Goal: Information Seeking & Learning: Learn about a topic

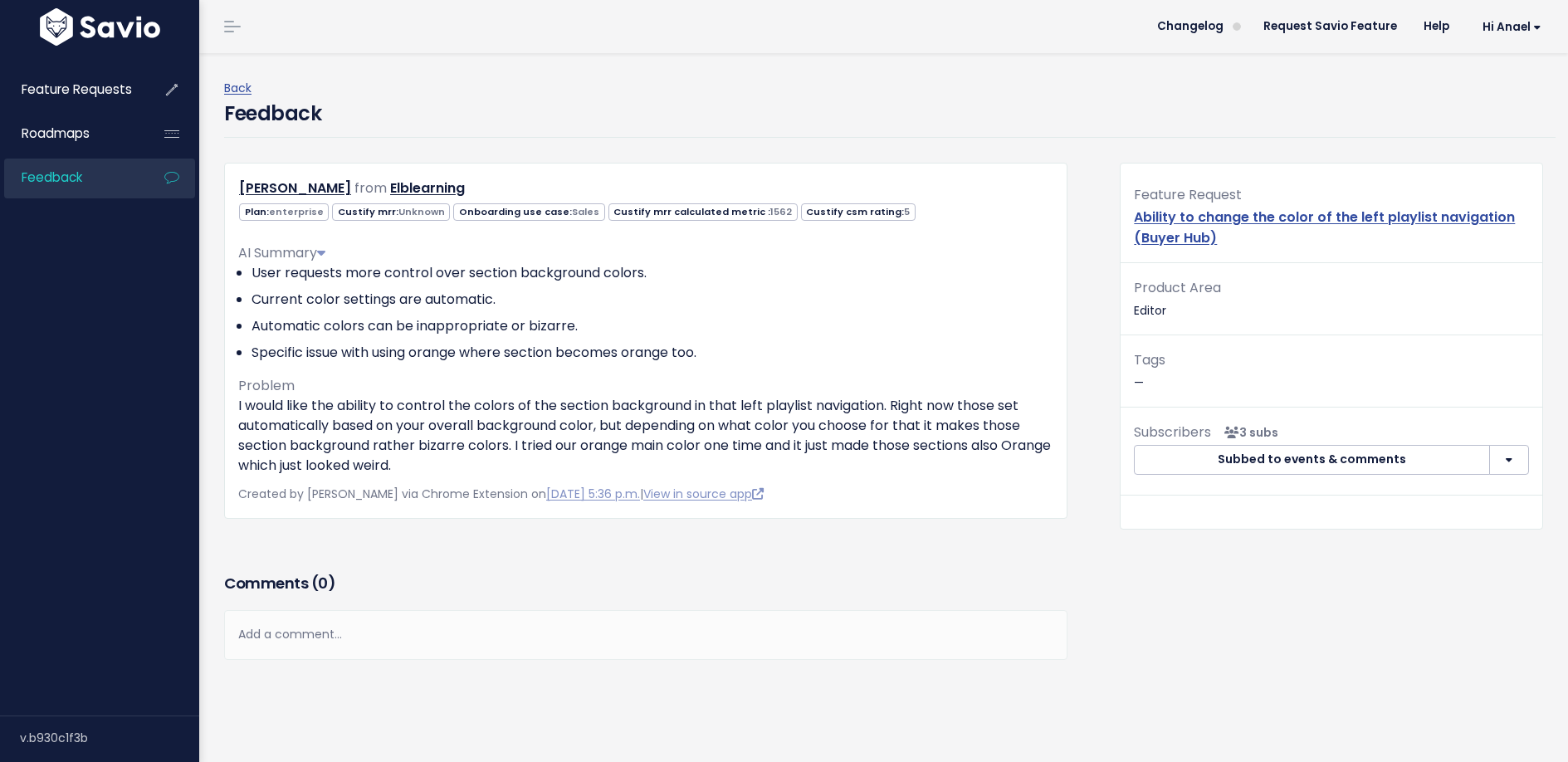
click at [668, 290] on li "Current color settings are automatic." at bounding box center [653, 299] width 802 height 20
click at [288, 187] on link "[PERSON_NAME]" at bounding box center [296, 188] width 112 height 19
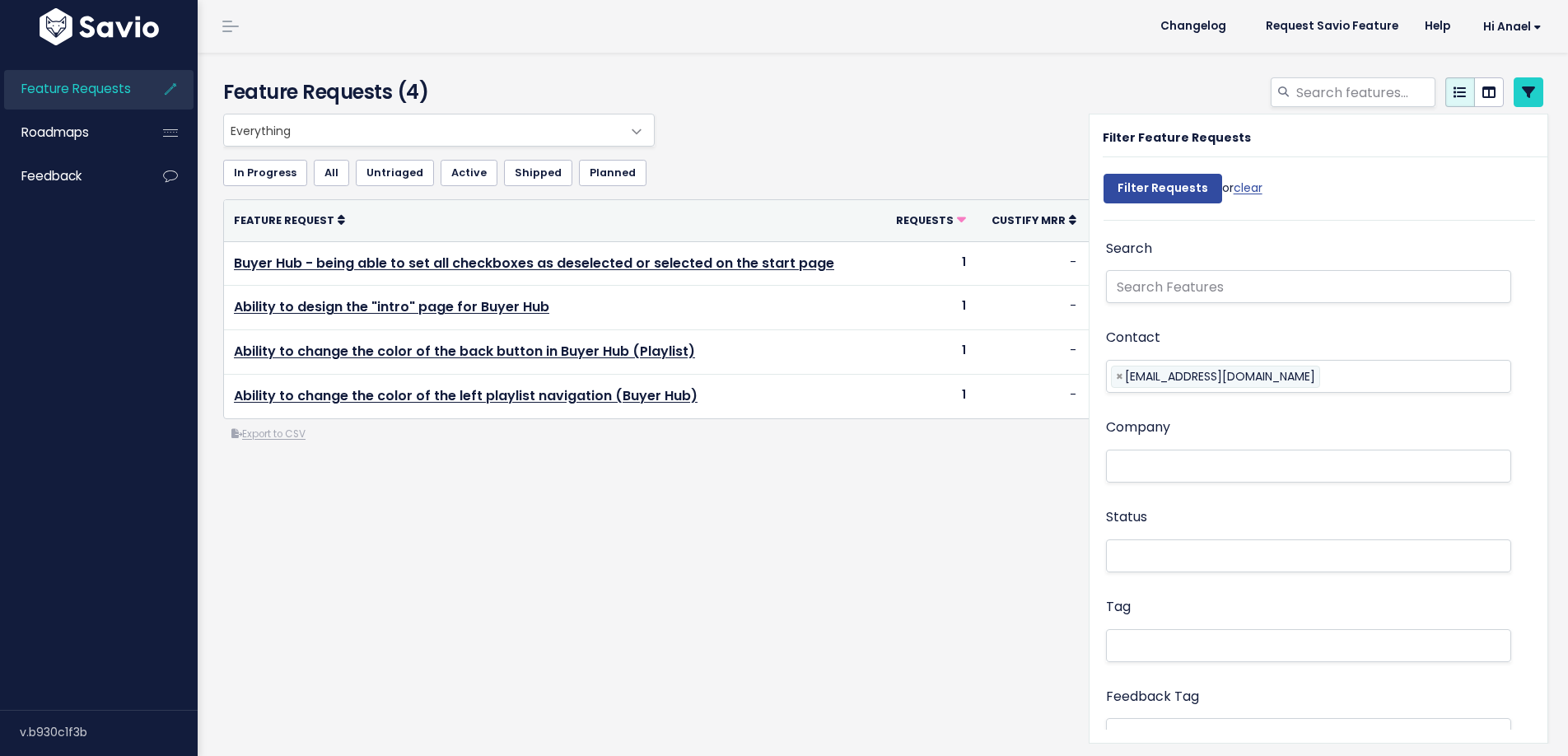
select select
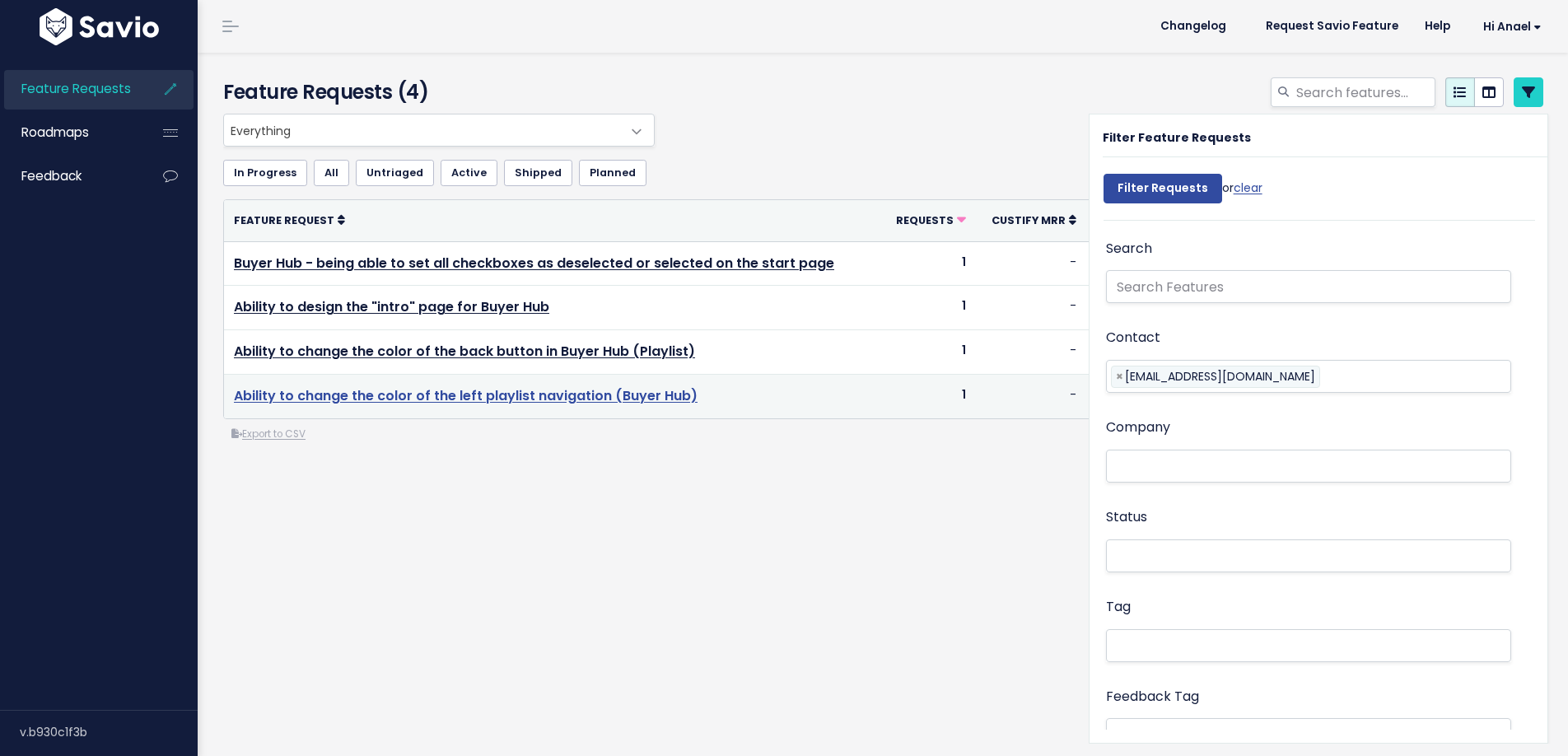
select select
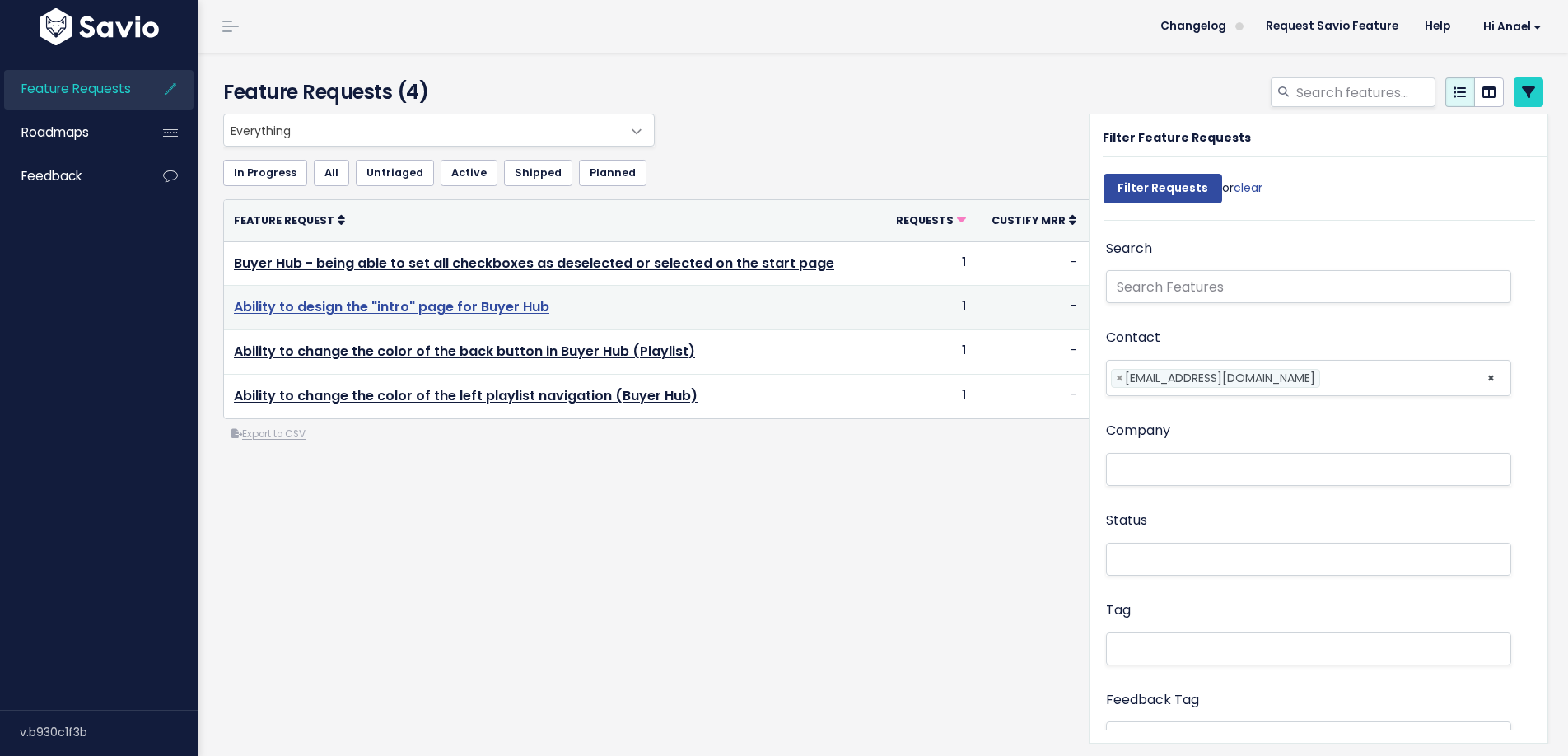
click at [490, 305] on link "Ability to design the "intro" page for Buyer Hub" at bounding box center [392, 307] width 315 height 19
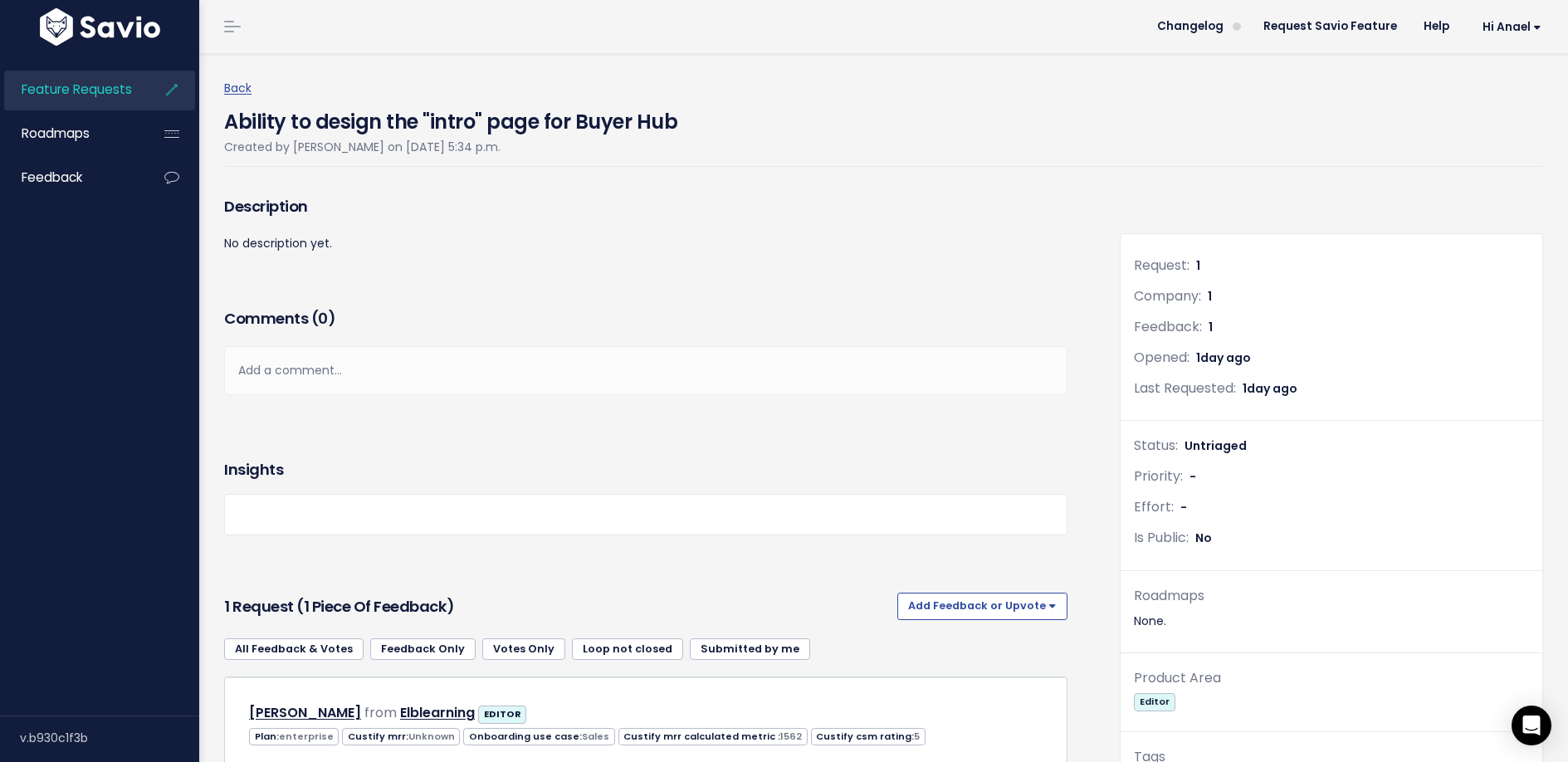
click at [557, 289] on div "Description No description yet." at bounding box center [646, 248] width 869 height 112
click at [456, 108] on h4 "Ability to design the "intro" page for Buyer Hub" at bounding box center [450, 117] width 453 height 38
click at [453, 112] on h4 "Ability to design the "intro" page for Buyer Hub" at bounding box center [450, 117] width 453 height 38
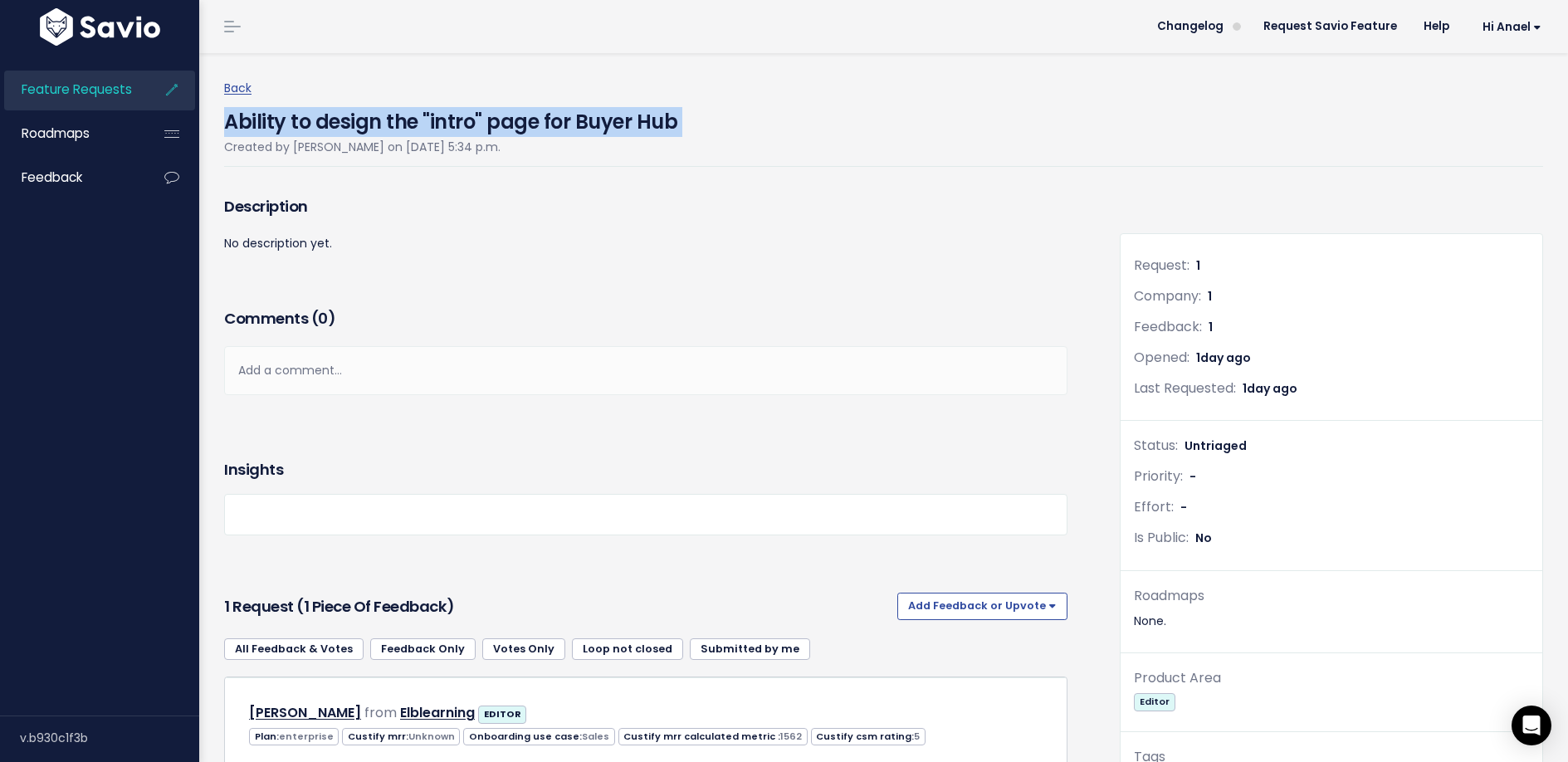
click at [453, 112] on h4 "Ability to design the "intro" page for Buyer Hub" at bounding box center [450, 117] width 453 height 38
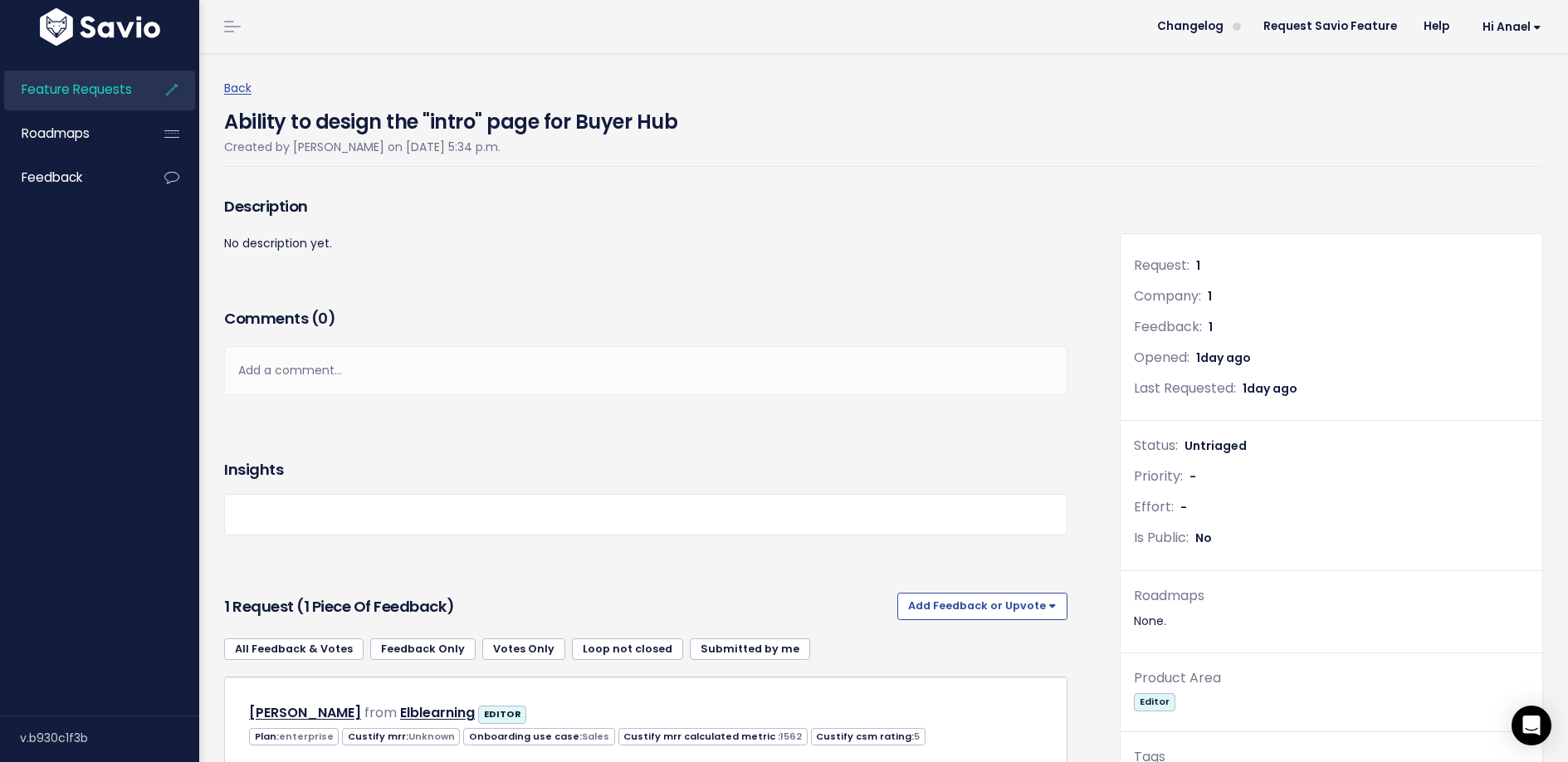
click at [948, 403] on div "Comments ( 0 ) Add a comment... | | | | Add a comment... xxxxxxxxxx These are n…" at bounding box center [646, 375] width 869 height 140
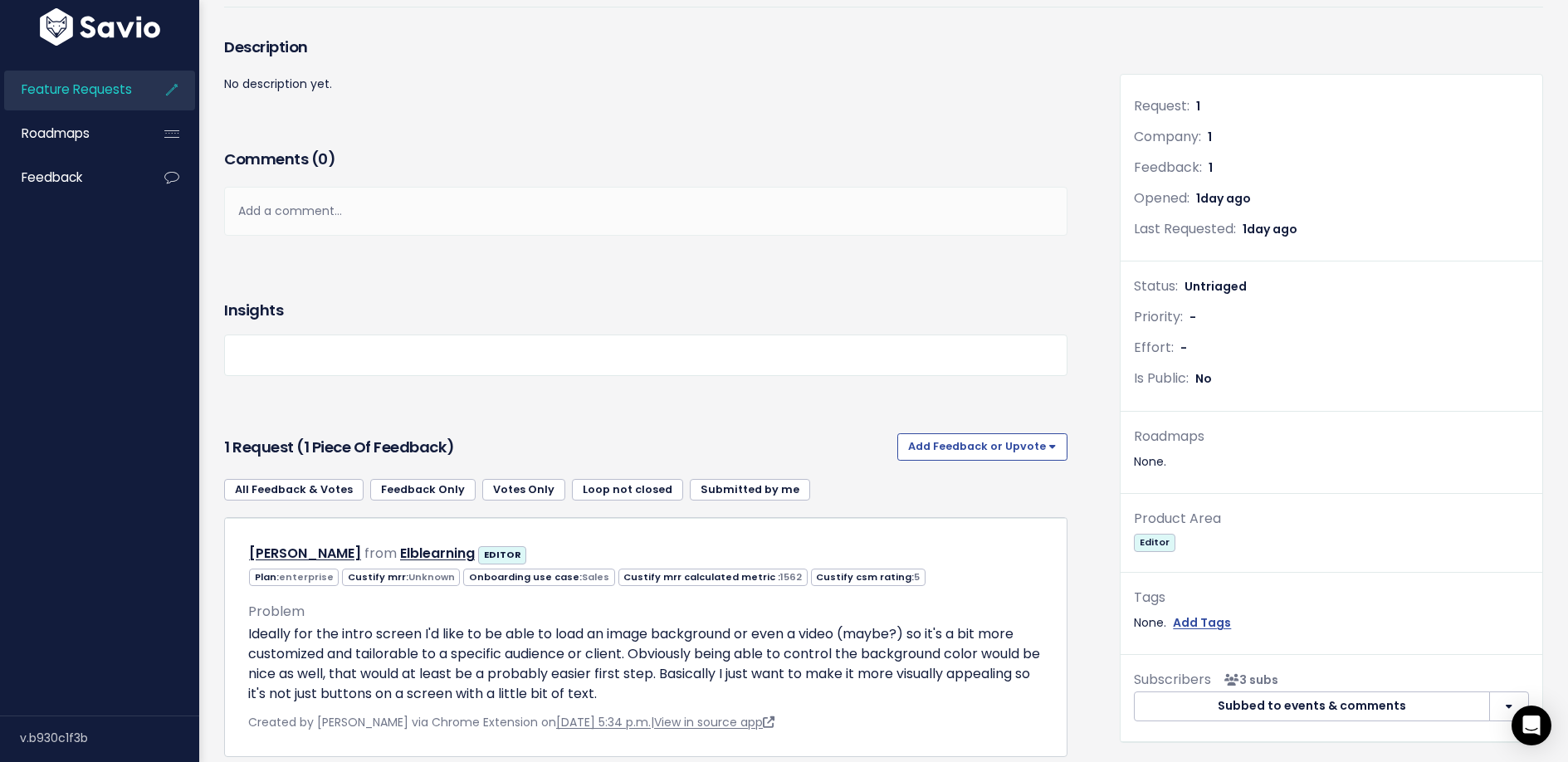
scroll to position [251, 0]
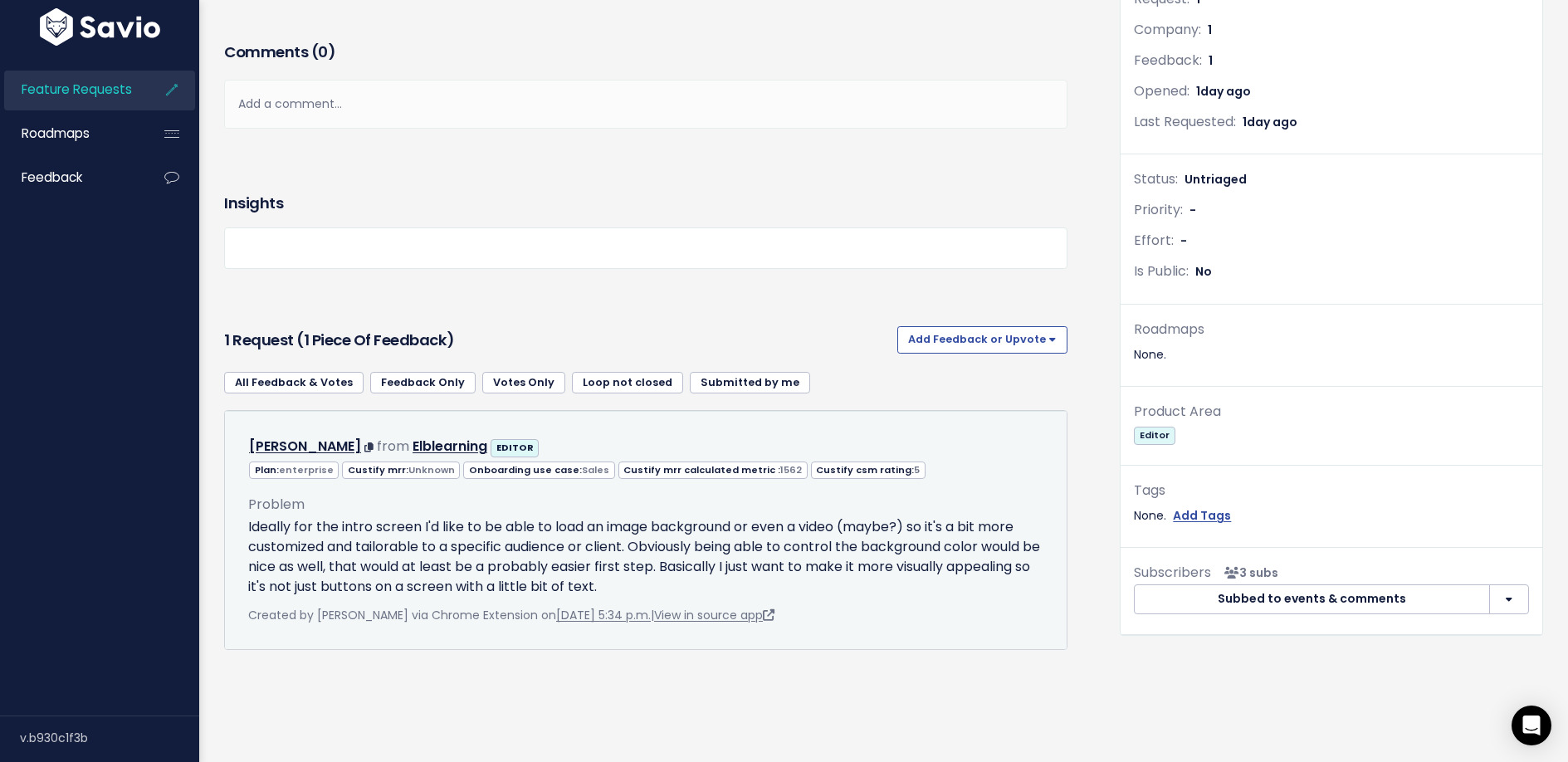
click at [339, 517] on p "Ideally for the intro screen I'd like to be able to load an image background or…" at bounding box center [646, 556] width 795 height 79
click at [541, 517] on p "Ideally for the intro screen I'd like to be able to load an image background or…" at bounding box center [646, 556] width 795 height 79
click at [500, 517] on p "Ideally for the intro screen I'd like to be able to load an image background or…" at bounding box center [646, 556] width 795 height 79
click at [496, 441] on strong "EDITOR" at bounding box center [514, 447] width 37 height 13
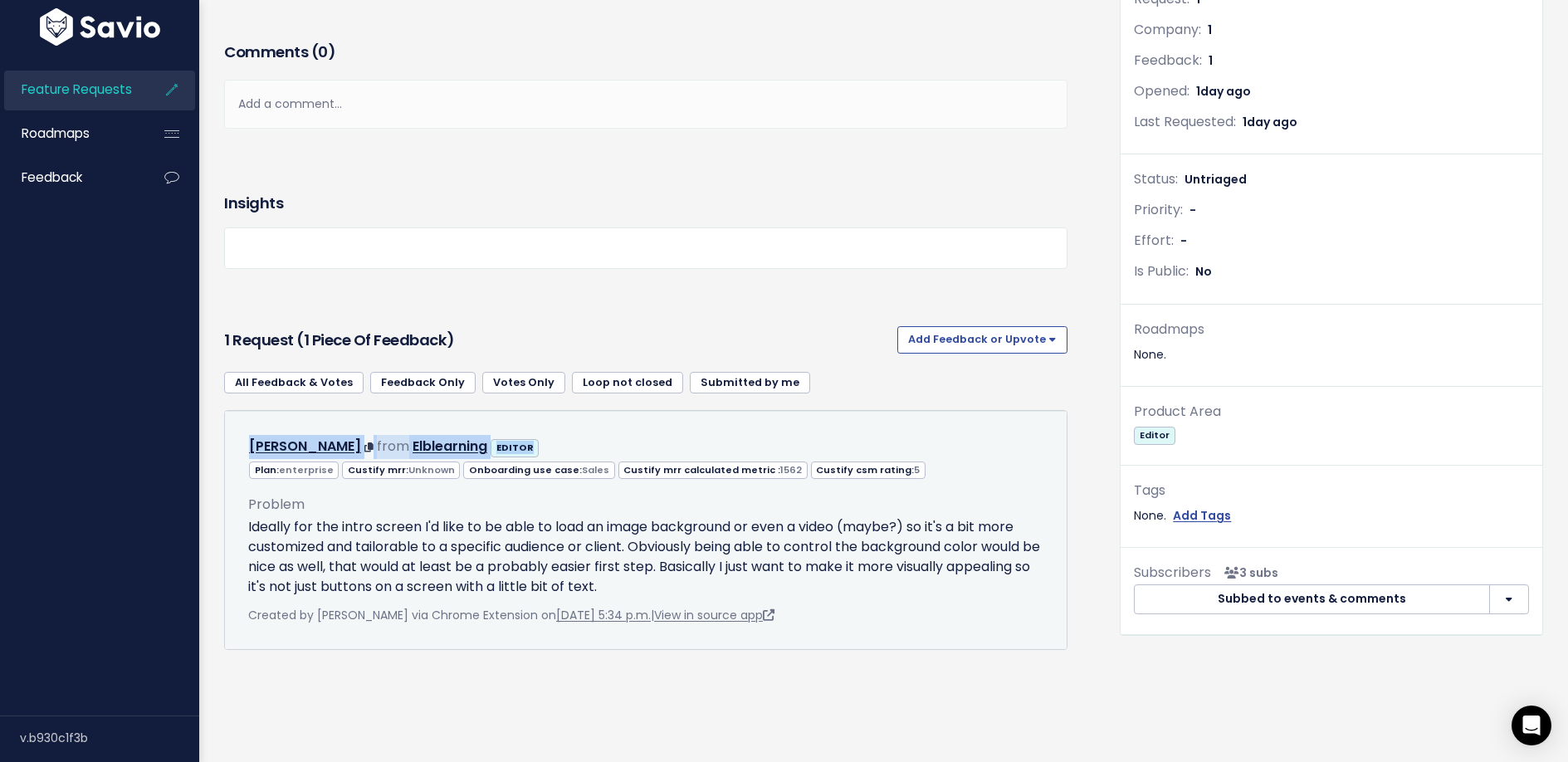
click at [496, 441] on strong "EDITOR" at bounding box center [514, 447] width 37 height 13
click at [353, 520] on p "Ideally for the intro screen I'd like to be able to load an image background or…" at bounding box center [646, 556] width 795 height 79
click at [390, 518] on p "Ideally for the intro screen I'd like to be able to load an image background or…" at bounding box center [646, 556] width 795 height 79
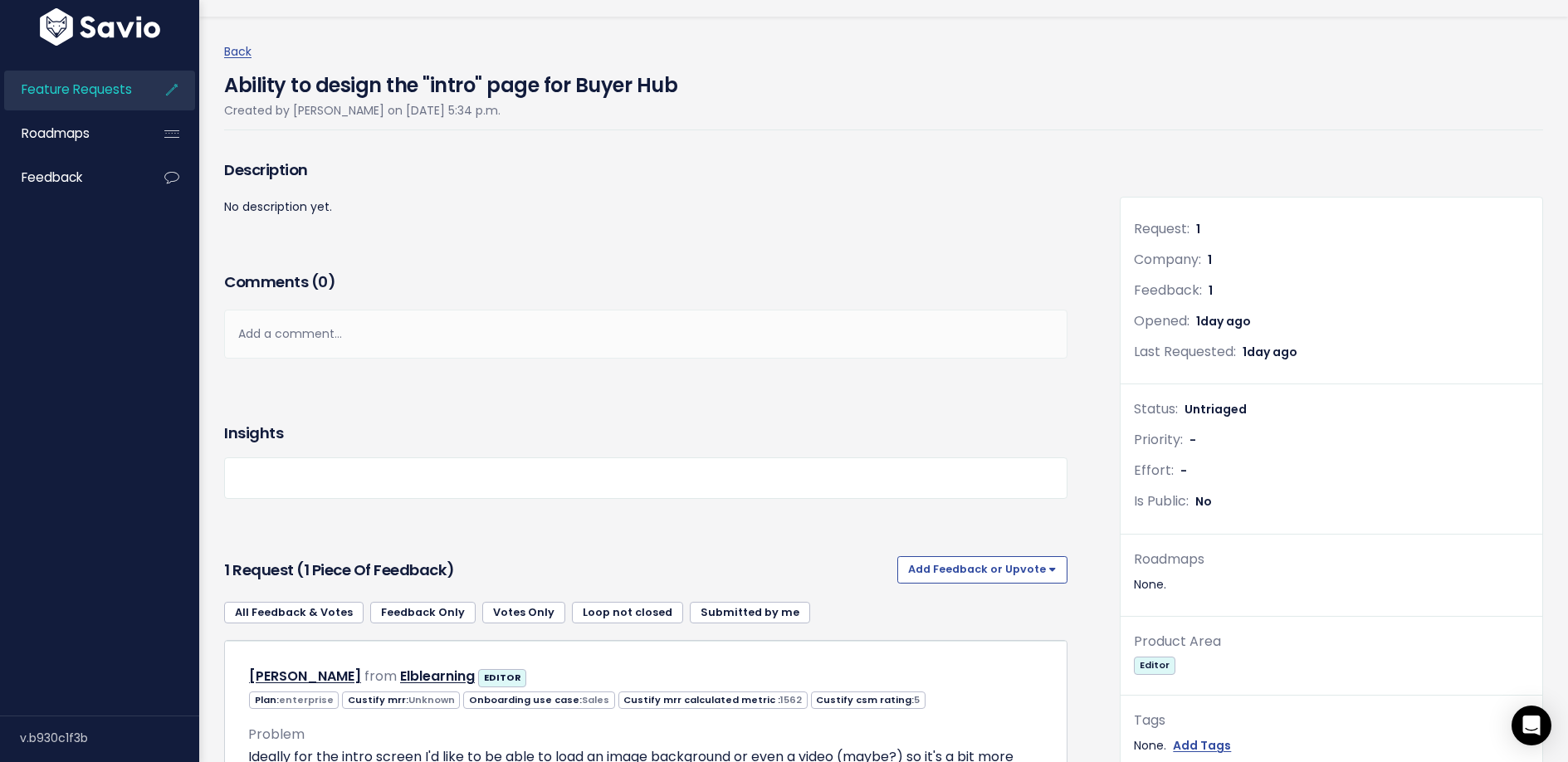
scroll to position [40, 0]
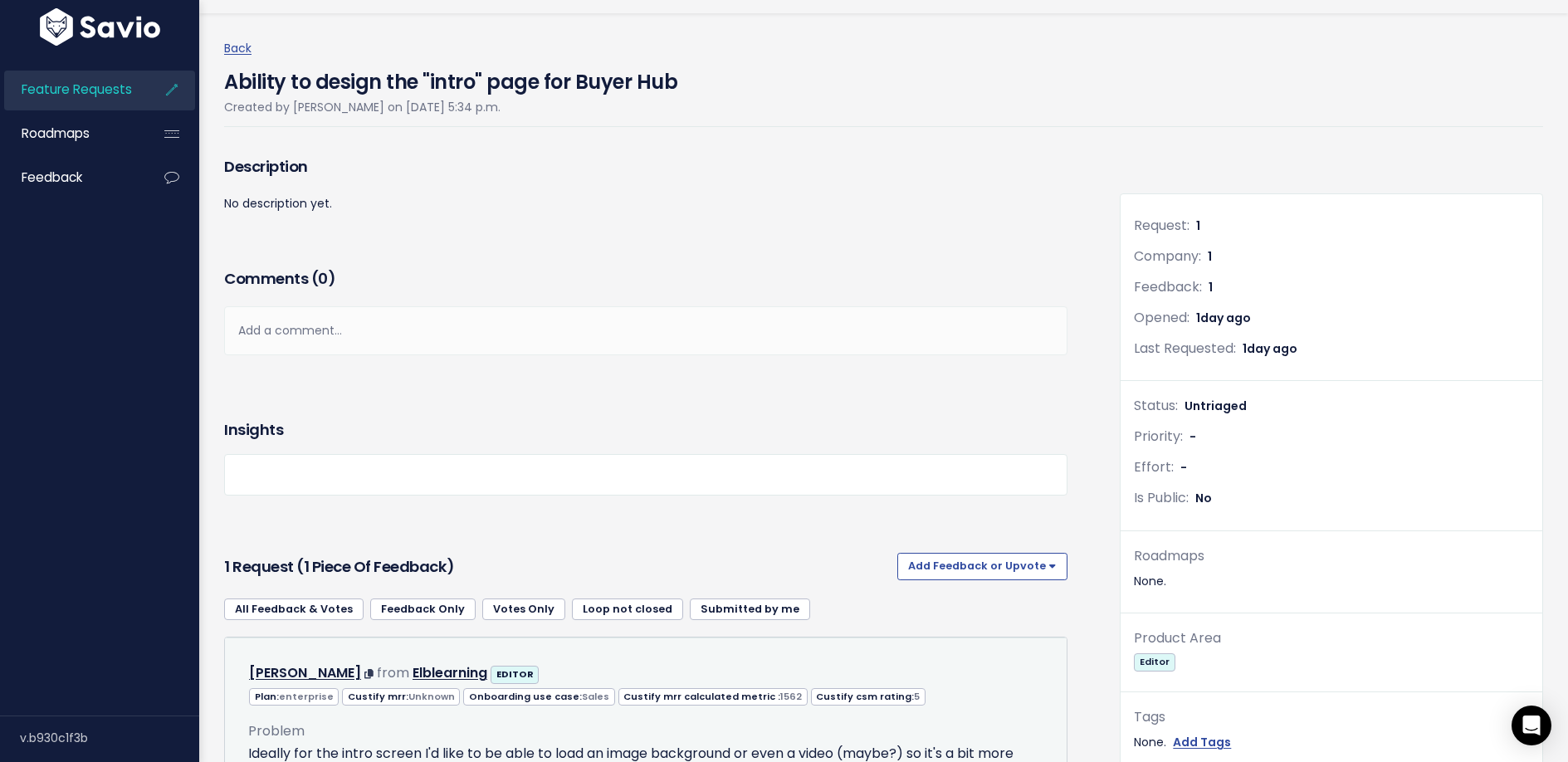
click at [748, 727] on div "Problem Ideally for the intro screen I'd like to be able to load an image backg…" at bounding box center [646, 772] width 795 height 104
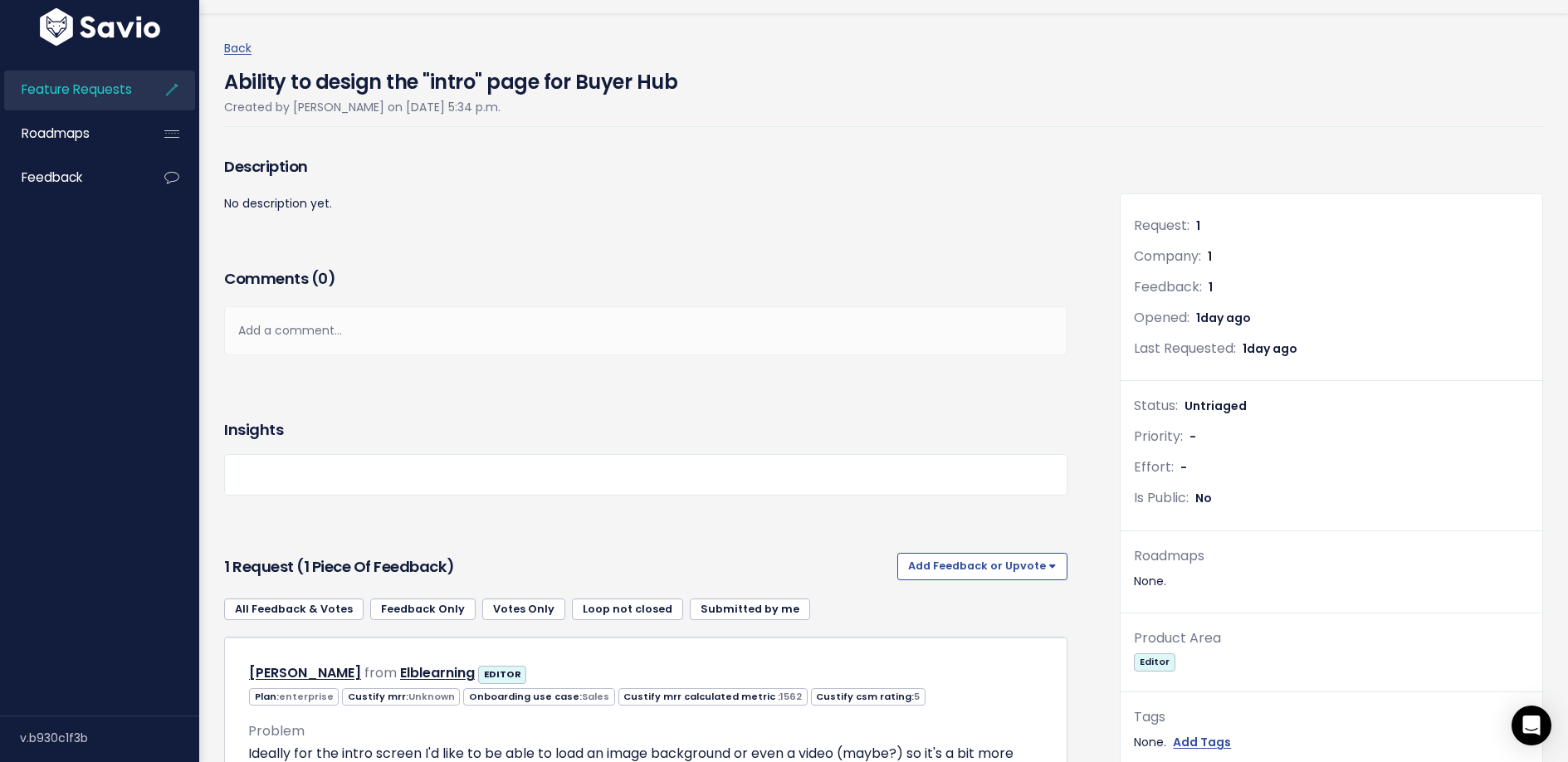
scroll to position [251, 0]
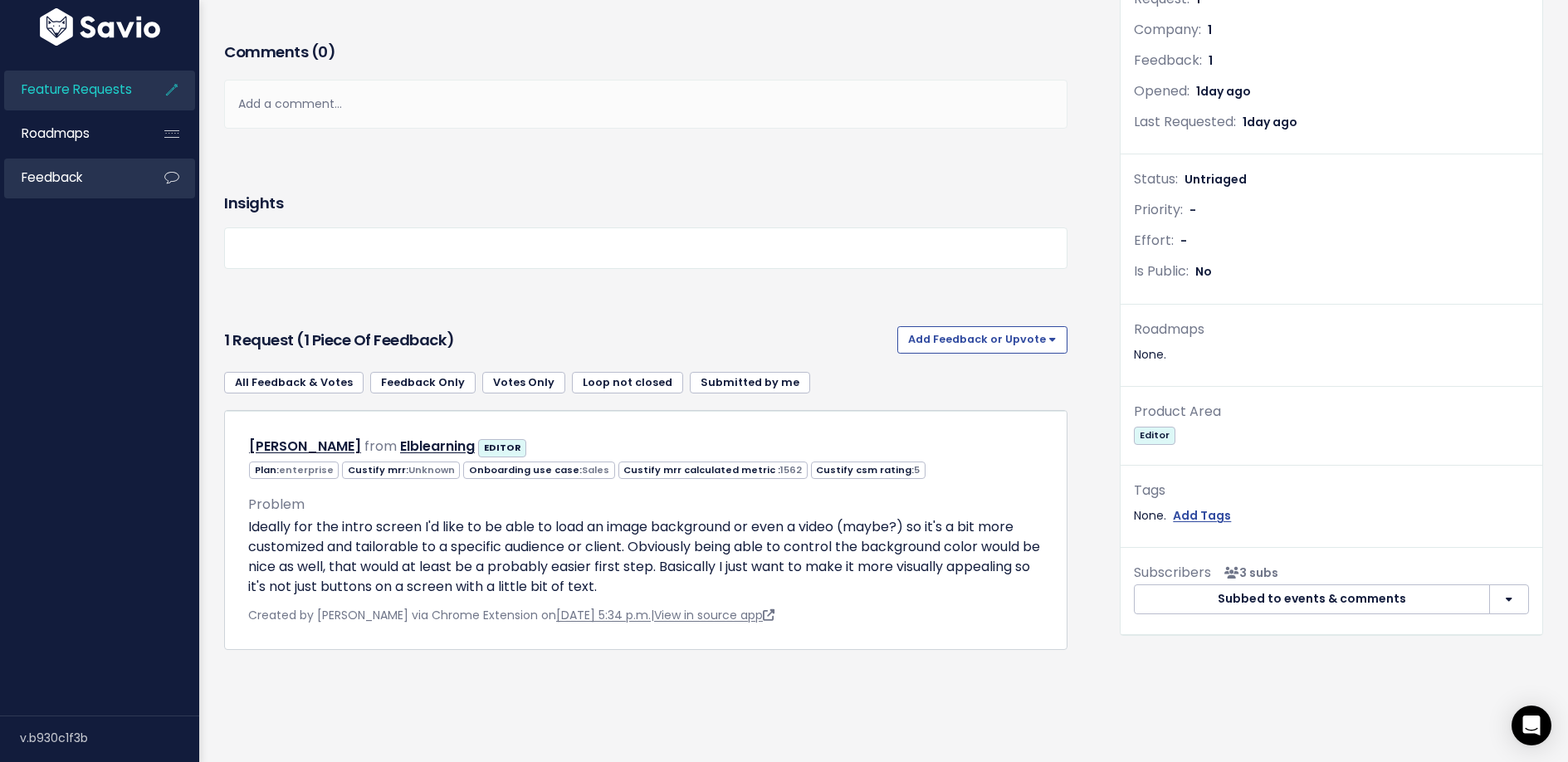
click at [43, 182] on span "Feedback" at bounding box center [52, 177] width 61 height 17
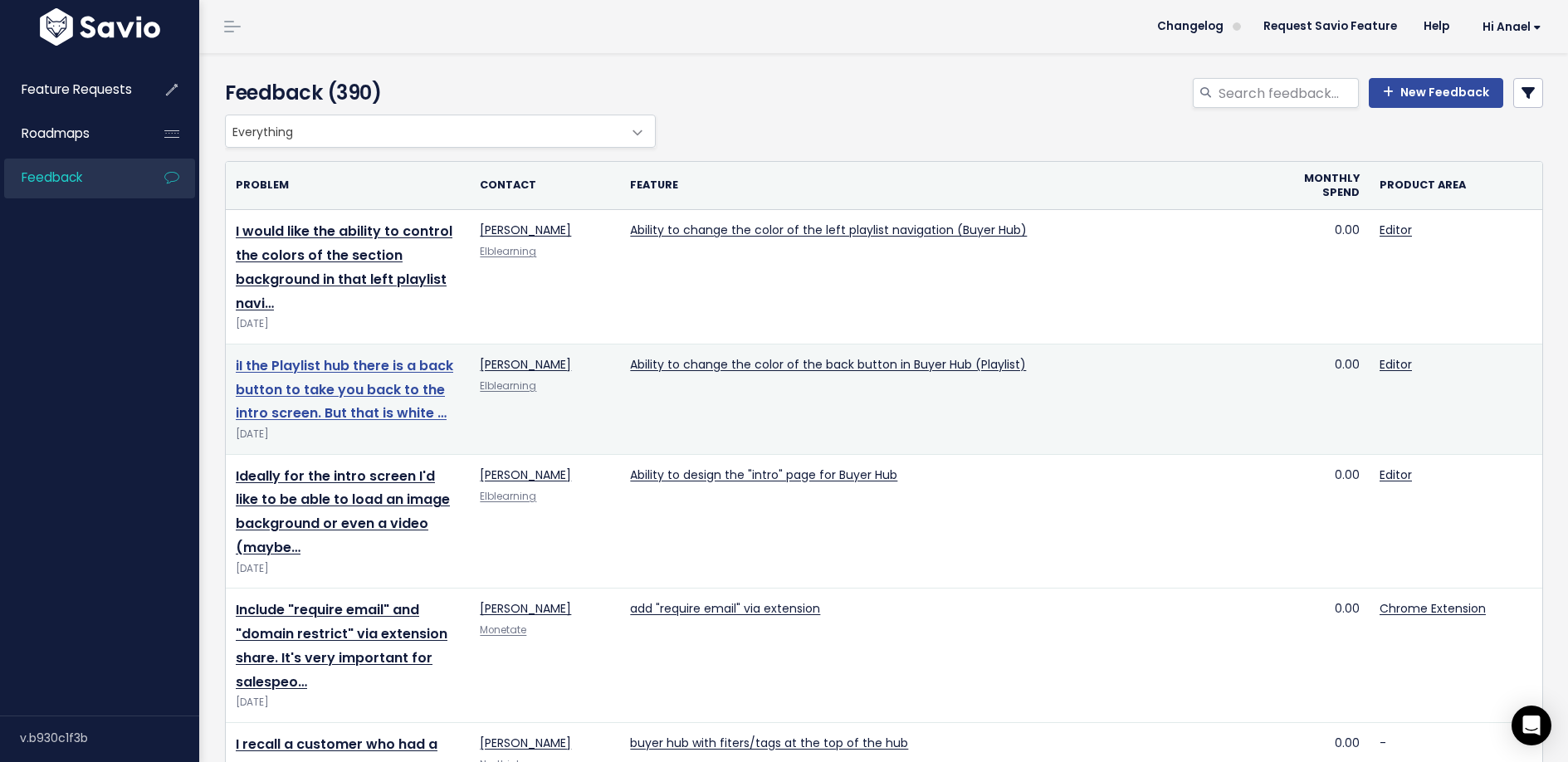
click at [332, 371] on link "iI the Playlist hub there is a back button to take you back to the intro screen…" at bounding box center [345, 390] width 218 height 67
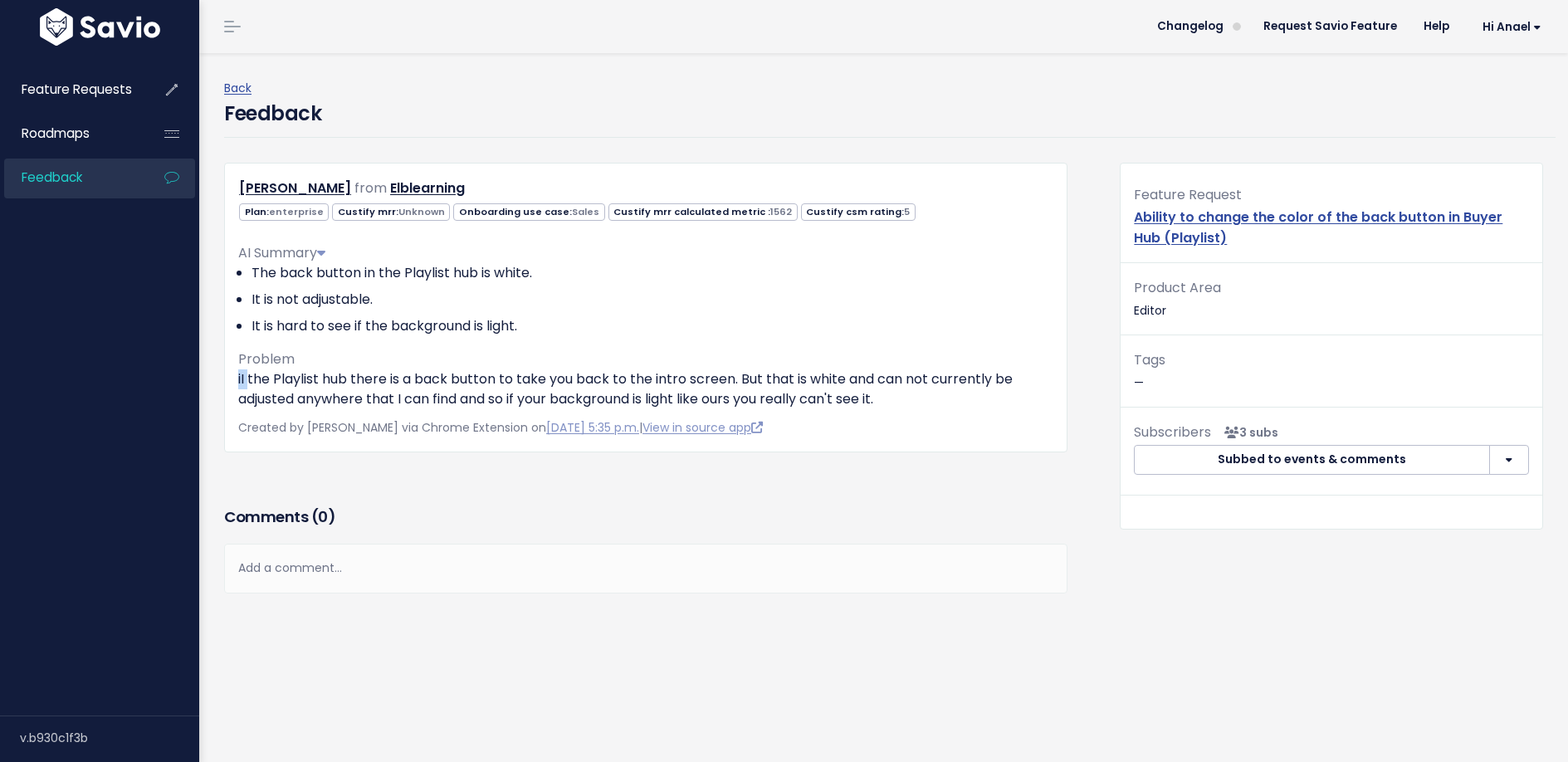
drag, startPoint x: 249, startPoint y: 376, endPoint x: 233, endPoint y: 371, distance: 16.8
click at [233, 371] on div "Josh Bleggi from Elblearning Plan: enterprise Unknown Sales 1562 5" at bounding box center [646, 307] width 844 height 289
click at [447, 93] on div "Back" at bounding box center [889, 88] width 1332 height 21
click at [242, 87] on link "Back" at bounding box center [238, 87] width 28 height 16
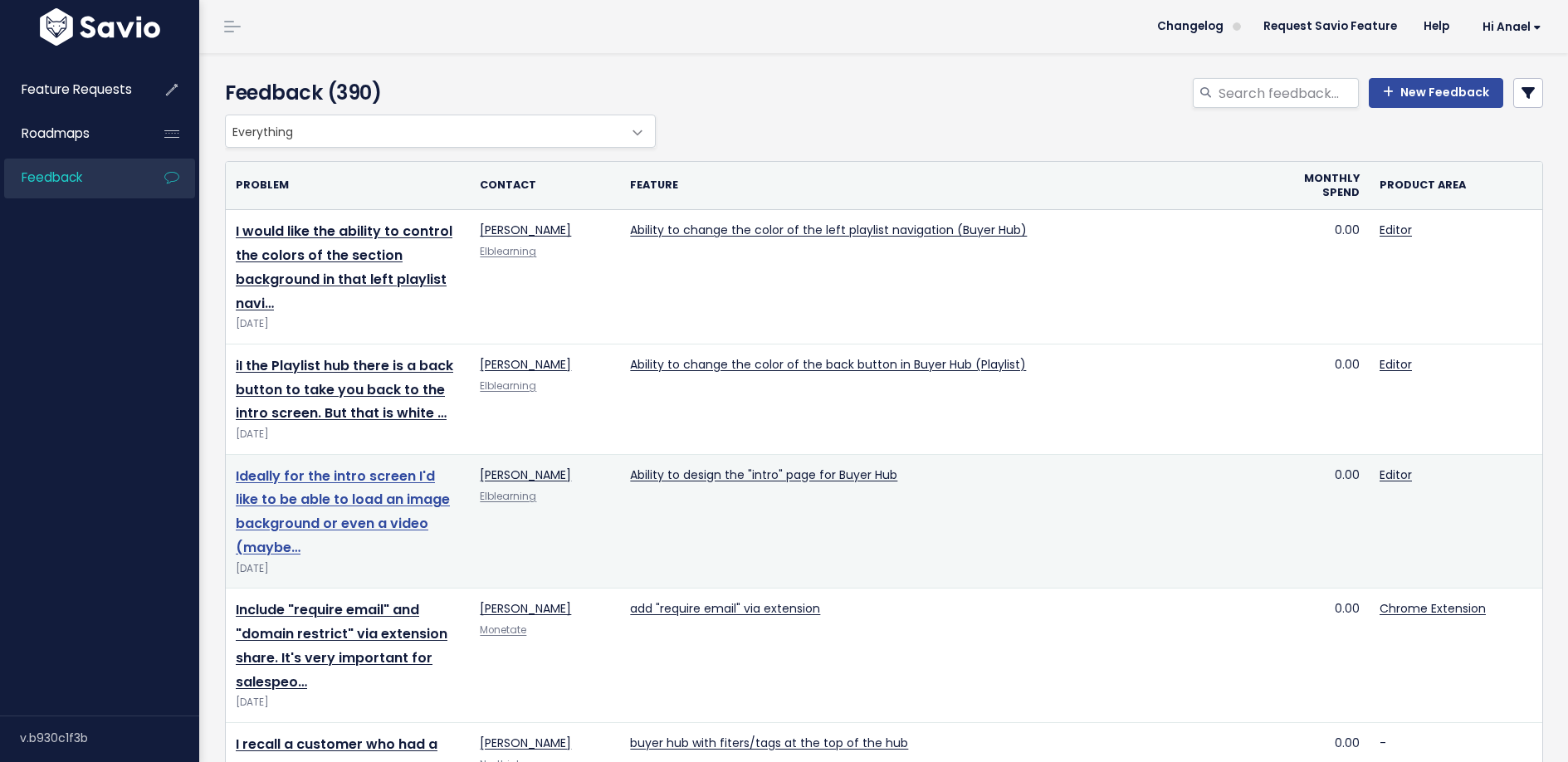
click at [349, 521] on link "Ideally for the intro screen I'd like to be able to load an image background or…" at bounding box center [343, 511] width 214 height 91
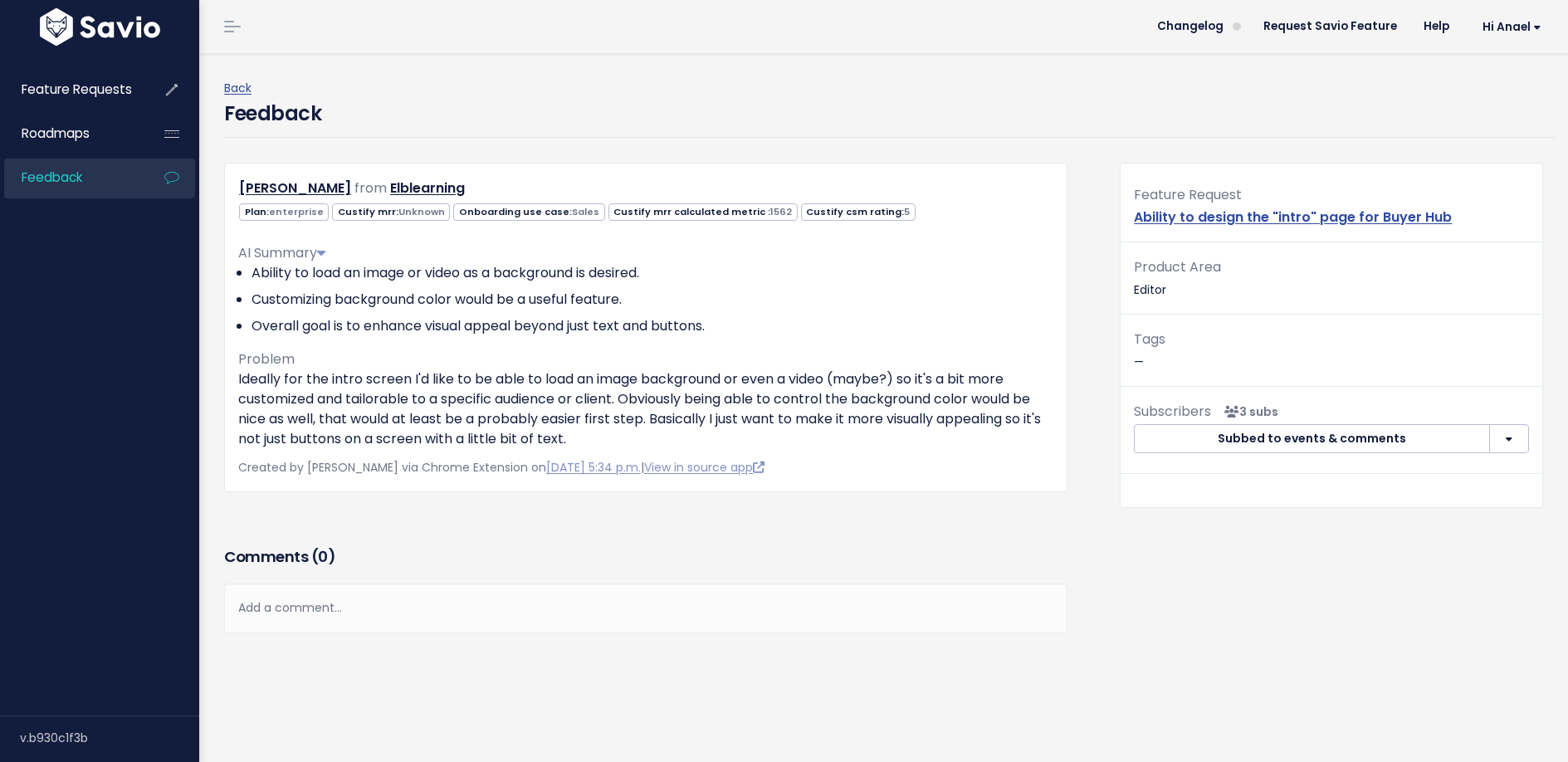
click at [362, 314] on ul "Ability to load an image or video as a background is desired. Customizing backg…" at bounding box center [646, 299] width 815 height 73
click at [1494, 251] on div "Feature Request Ability to design the "intro" page for Buyer Hub Product Area E…" at bounding box center [1332, 335] width 422 height 344
